Goal: Task Accomplishment & Management: Manage account settings

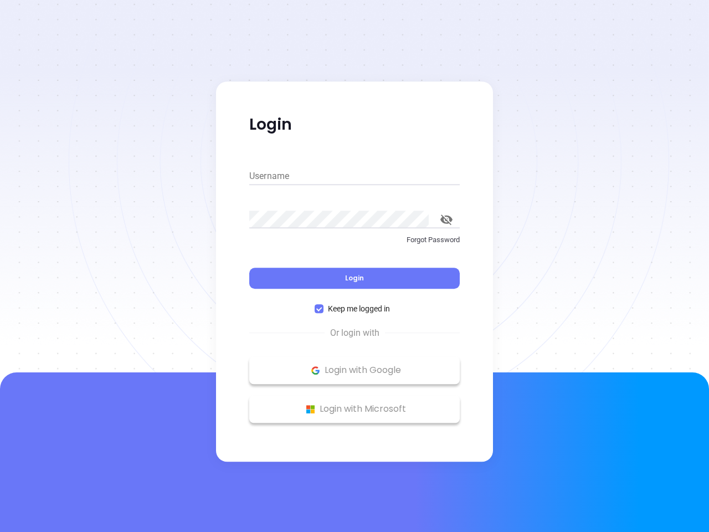
click at [355, 266] on div "Login" at bounding box center [354, 271] width 211 height 34
click at [355, 176] on input "Username" at bounding box center [354, 176] width 211 height 18
click at [447, 219] on icon "toggle password visibility" at bounding box center [446, 219] width 12 height 11
click at [355, 278] on span "Login" at bounding box center [354, 277] width 19 height 9
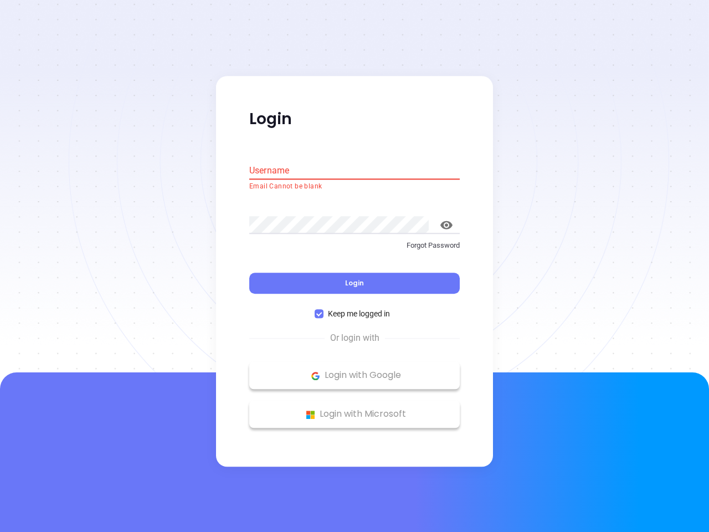
click at [355, 309] on span "Keep me logged in" at bounding box center [359, 314] width 71 height 12
click at [324, 310] on input "Keep me logged in" at bounding box center [319, 314] width 9 height 9
checkbox input "false"
click at [355, 370] on p "Login with Google" at bounding box center [354, 375] width 199 height 17
click at [355, 409] on p "Login with Microsoft" at bounding box center [354, 414] width 199 height 17
